Goal: Complete application form

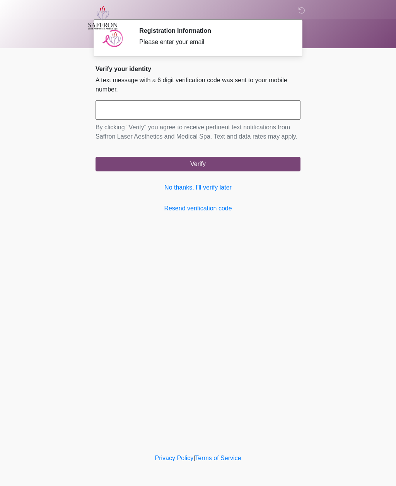
click at [187, 113] on input "text" at bounding box center [197, 109] width 205 height 19
type input "******"
click at [211, 171] on button "Verify" at bounding box center [197, 164] width 205 height 15
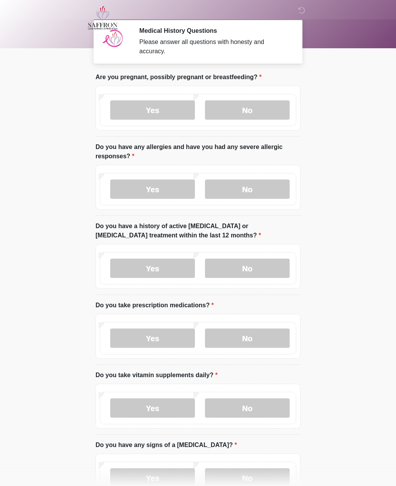
click at [250, 111] on label "No" at bounding box center [247, 109] width 85 height 19
click at [242, 191] on label "No" at bounding box center [247, 189] width 85 height 19
click at [245, 265] on label "No" at bounding box center [247, 268] width 85 height 19
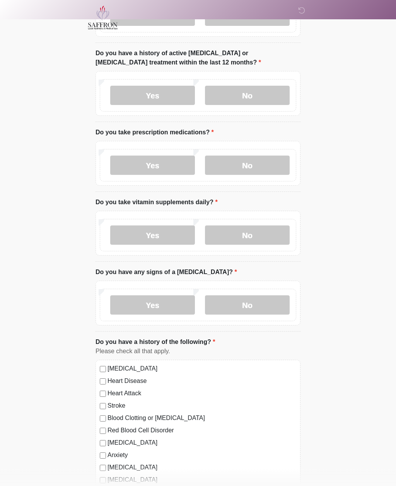
scroll to position [175, 0]
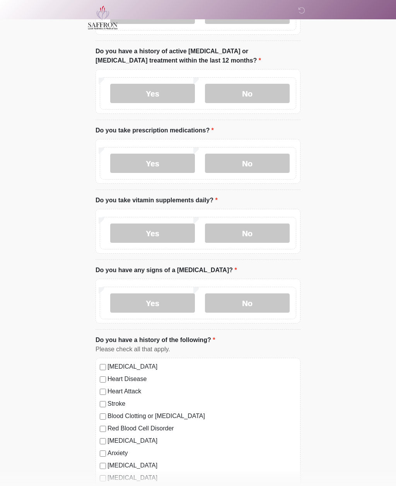
click at [150, 160] on label "Yes" at bounding box center [152, 163] width 85 height 19
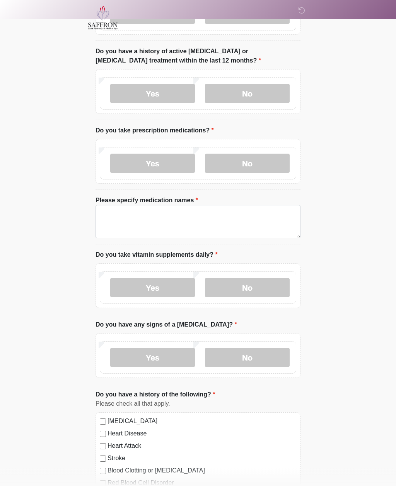
scroll to position [175, 0]
click at [207, 216] on textarea "Please specify medication names" at bounding box center [197, 221] width 205 height 33
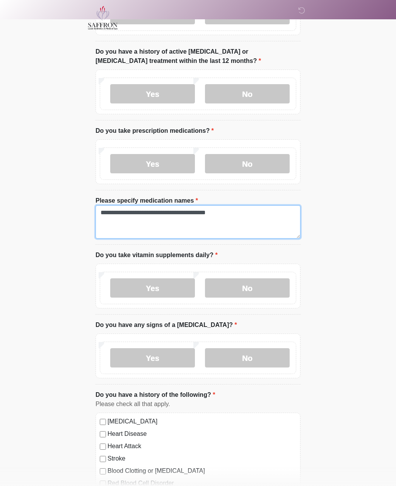
type textarea "**********"
click at [161, 288] on label "Yes" at bounding box center [152, 288] width 85 height 19
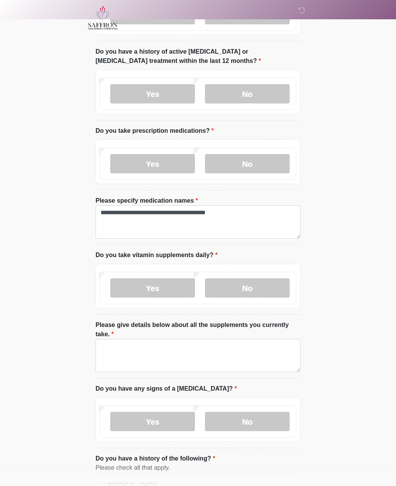
scroll to position [175, 0]
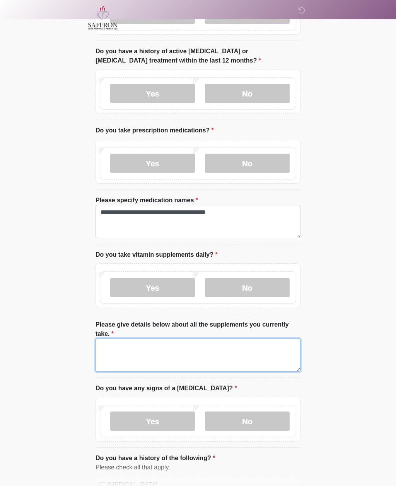
click at [163, 343] on textarea "Please give details below about all the supplements you currently take." at bounding box center [197, 355] width 205 height 33
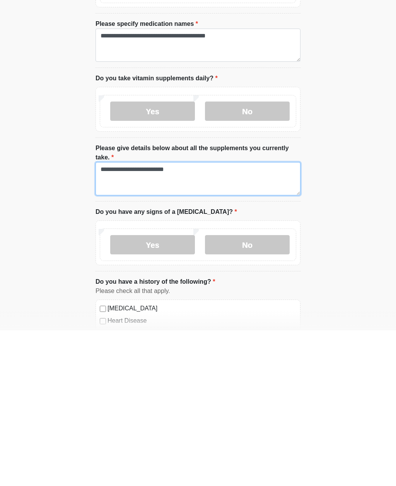
type textarea "**********"
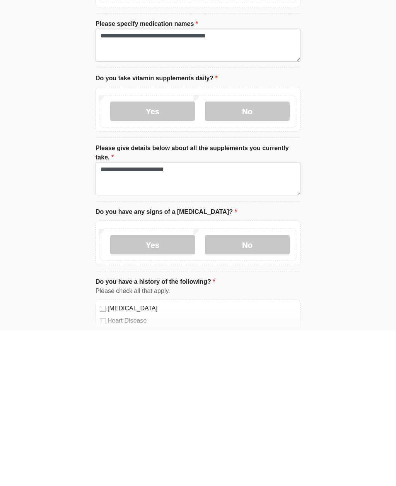
click at [161, 391] on label "Yes" at bounding box center [152, 400] width 85 height 19
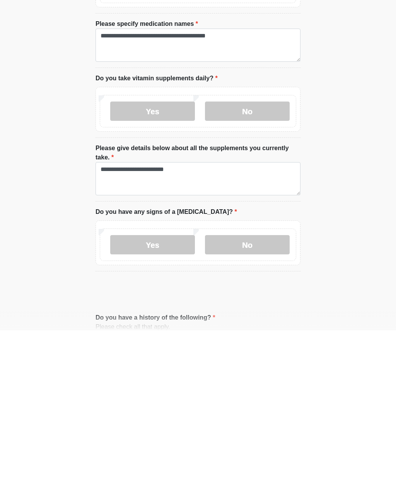
scroll to position [352, 0]
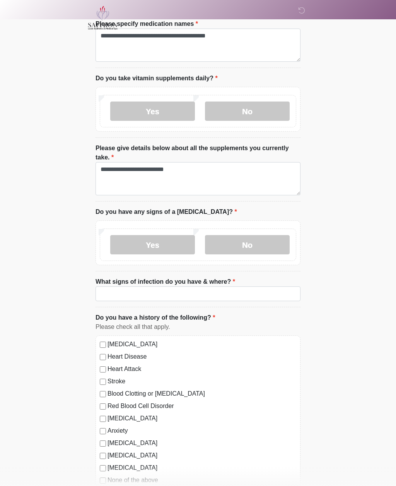
click at [246, 245] on label "No" at bounding box center [247, 244] width 85 height 19
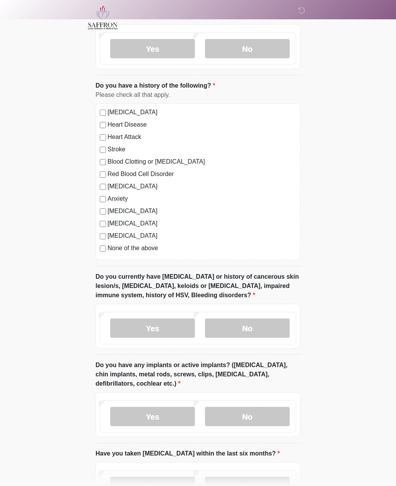
scroll to position [549, 0]
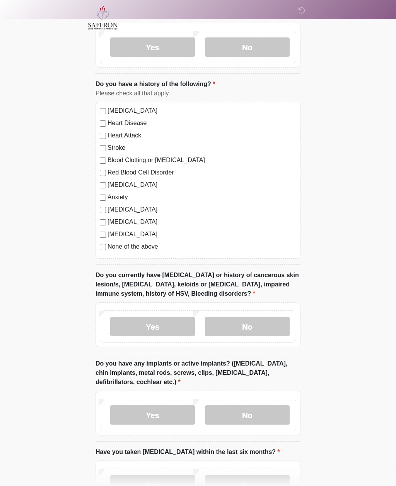
click at [252, 326] on label "No" at bounding box center [247, 326] width 85 height 19
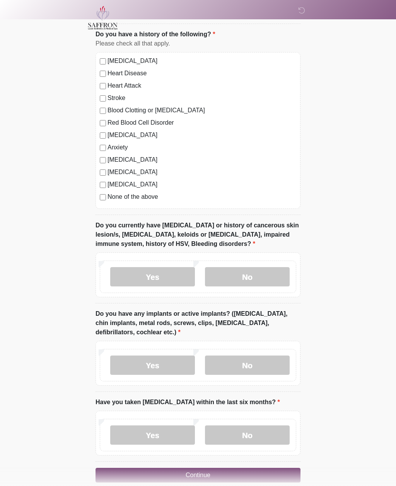
scroll to position [610, 0]
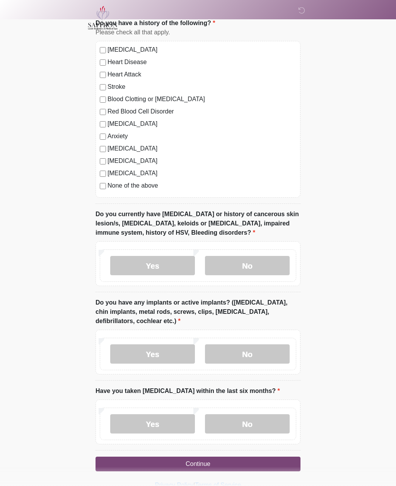
click at [248, 356] on label "No" at bounding box center [247, 354] width 85 height 19
click at [253, 424] on label "No" at bounding box center [247, 424] width 85 height 19
click at [215, 463] on button "Continue" at bounding box center [197, 464] width 205 height 15
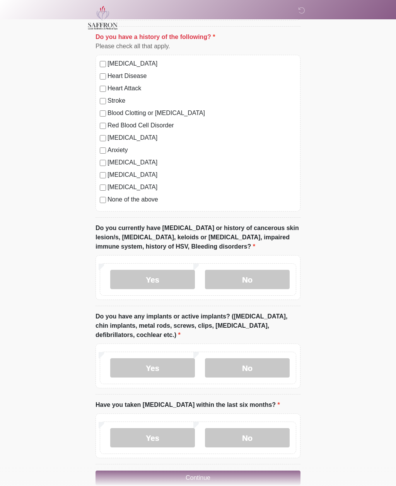
click at [212, 476] on button "Continue" at bounding box center [197, 478] width 205 height 15
click at [218, 472] on button "Continue" at bounding box center [197, 478] width 205 height 15
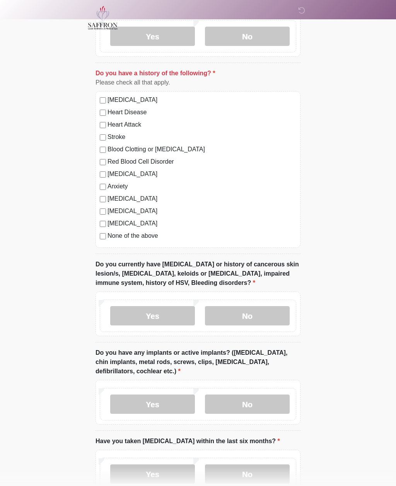
scroll to position [610, 0]
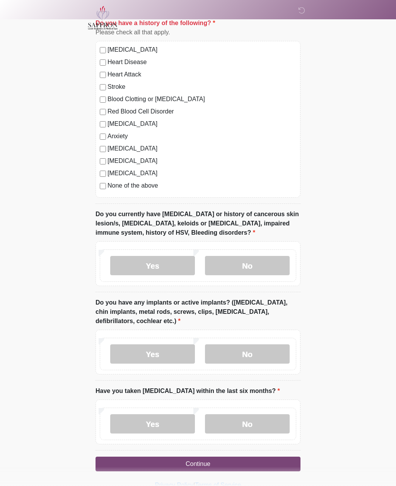
click at [211, 459] on button "Continue" at bounding box center [197, 464] width 205 height 15
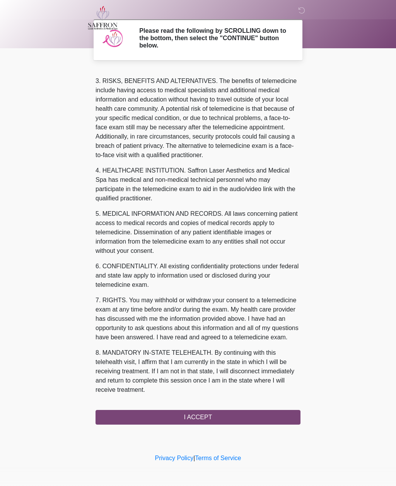
scroll to position [126, 0]
click at [190, 417] on button "I ACCEPT" at bounding box center [197, 417] width 205 height 15
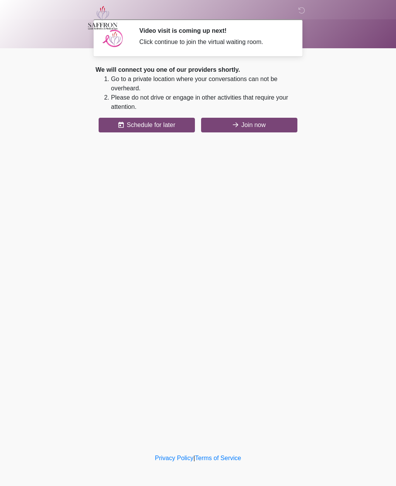
click at [258, 124] on button "Join now" at bounding box center [249, 125] width 96 height 15
